Goal: Browse casually

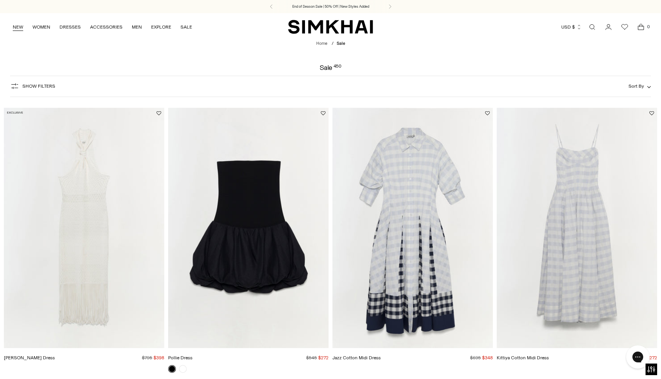
click at [18, 24] on link "NEW" at bounding box center [18, 27] width 10 height 17
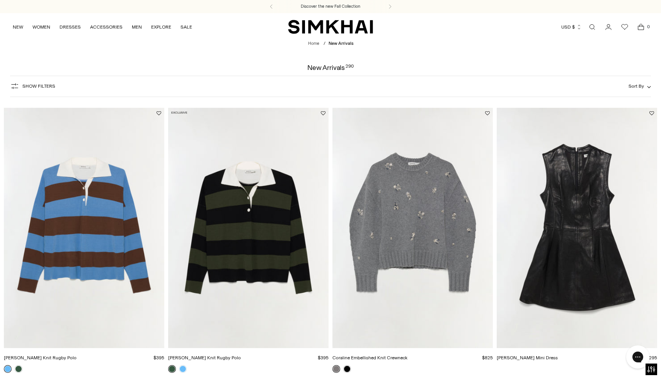
click at [0, 0] on img "Coraline Embellished Knit Crewneck" at bounding box center [0, 0] width 0 height 0
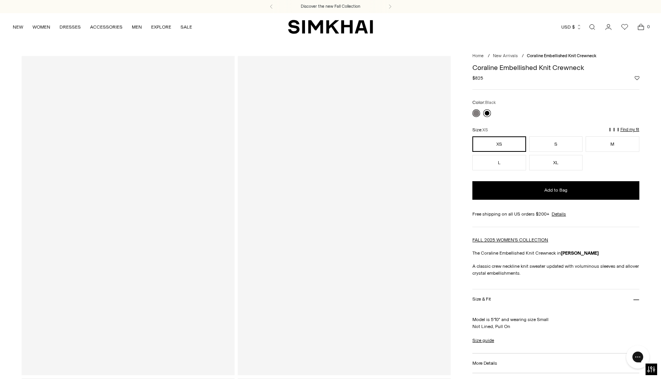
click at [486, 113] on link at bounding box center [487, 113] width 8 height 8
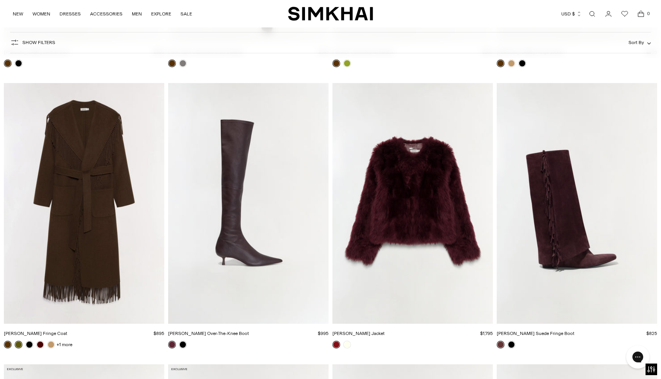
scroll to position [7062, 0]
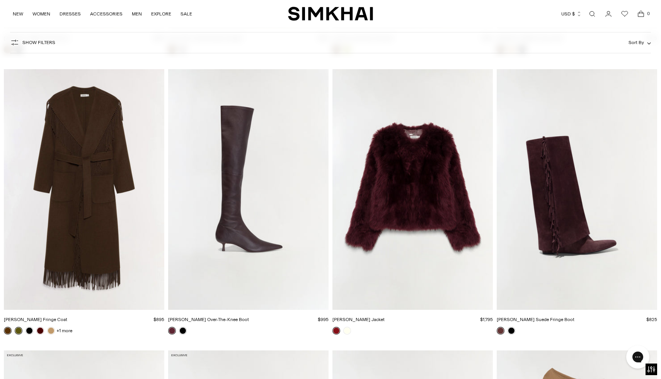
click at [0, 0] on img "Natasha Shearling Jacket" at bounding box center [0, 0] width 0 height 0
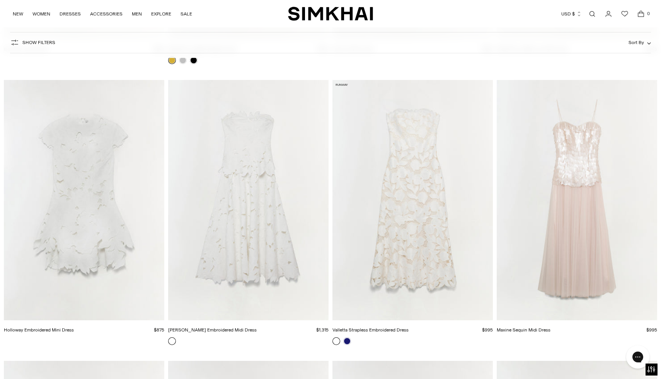
scroll to position [16887, 0]
click at [0, 0] on img "Holloway Embroidered Mini Dress" at bounding box center [0, 0] width 0 height 0
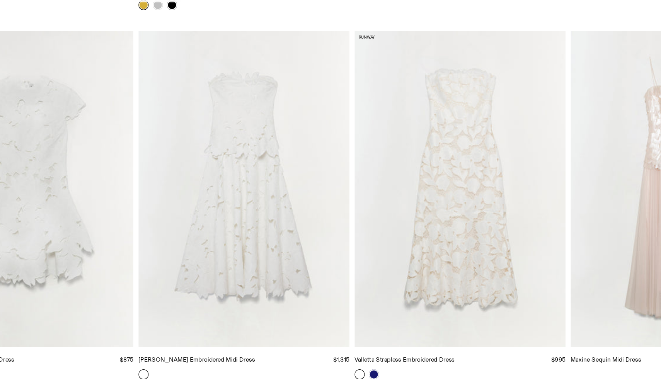
click at [0, 0] on img "Audrey Embroidered Midi Dress" at bounding box center [0, 0] width 0 height 0
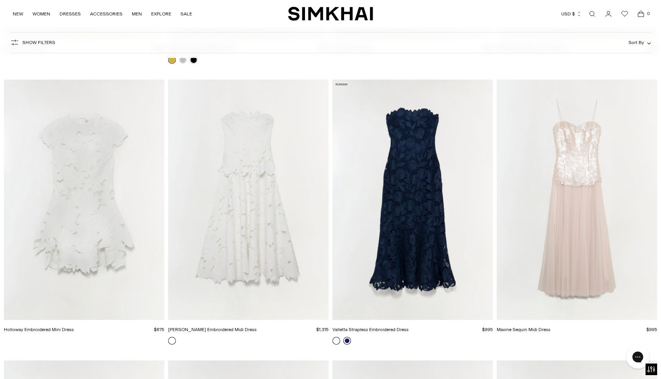
click at [345, 341] on link at bounding box center [347, 341] width 8 height 8
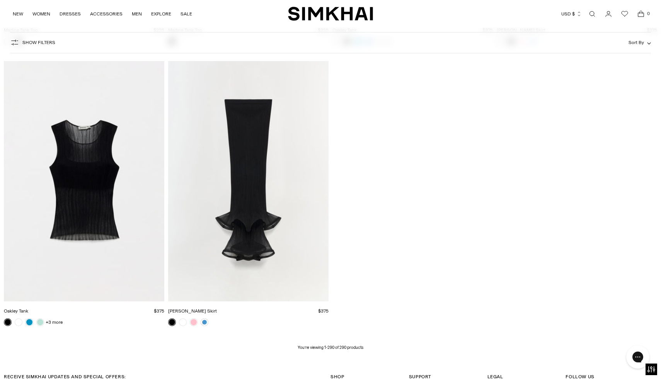
scroll to position [20261, 0]
